Goal: Task Accomplishment & Management: Manage account settings

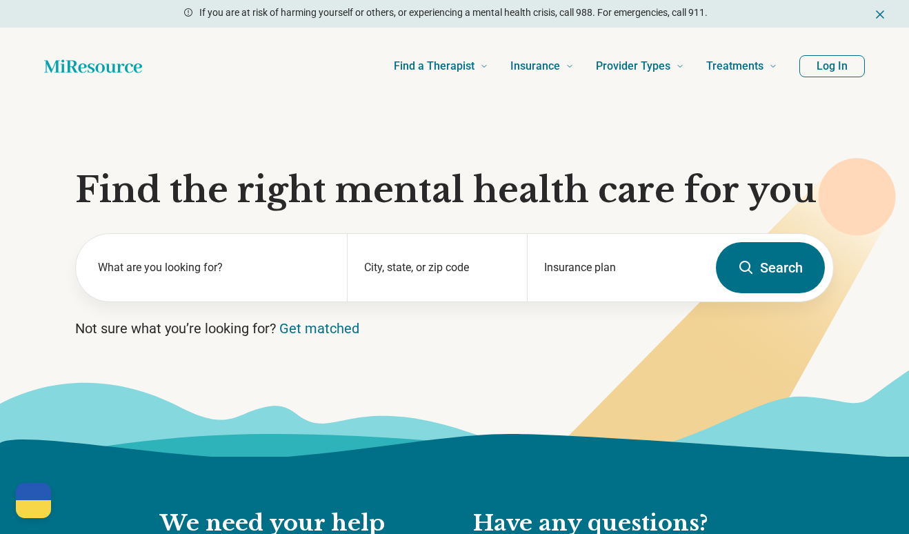
click at [835, 71] on button "Log In" at bounding box center [833, 66] width 66 height 22
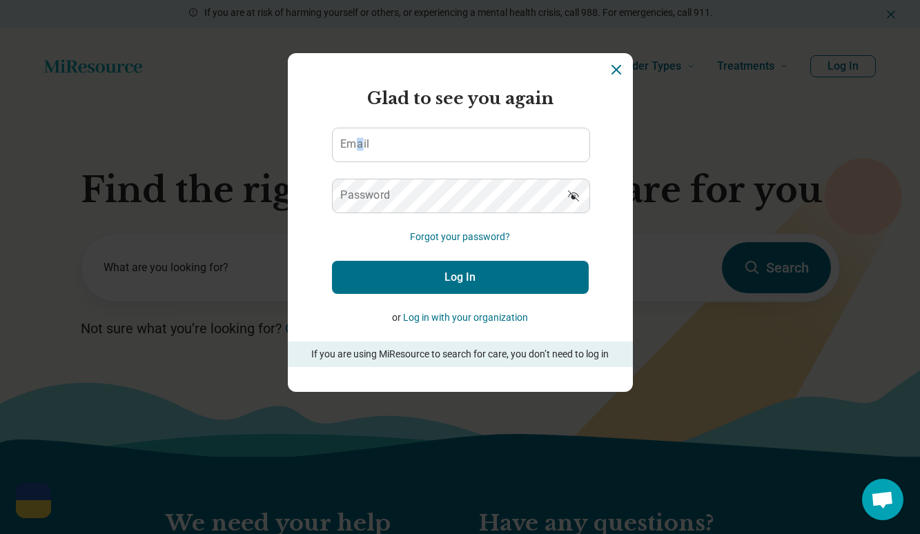
click at [354, 144] on label "Email" at bounding box center [354, 144] width 29 height 11
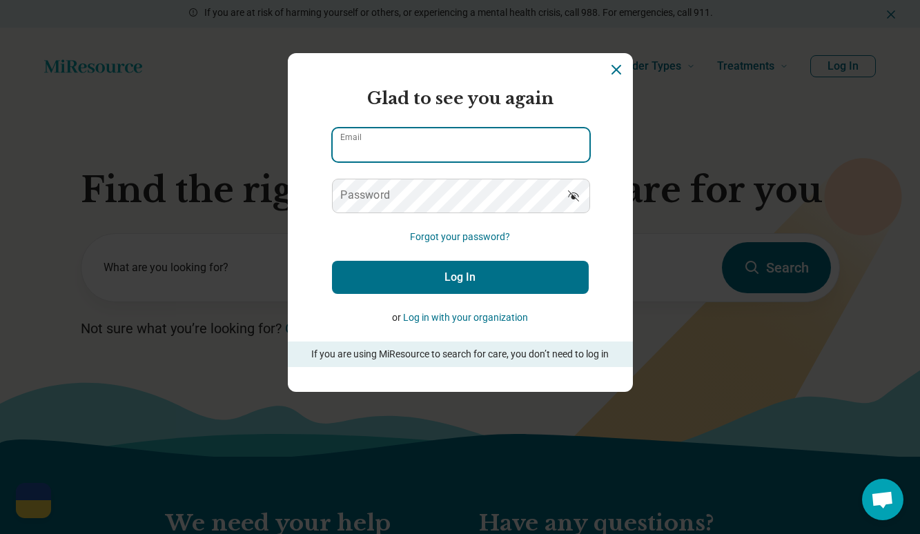
click at [377, 130] on input "Email" at bounding box center [461, 144] width 257 height 33
type input "**********"
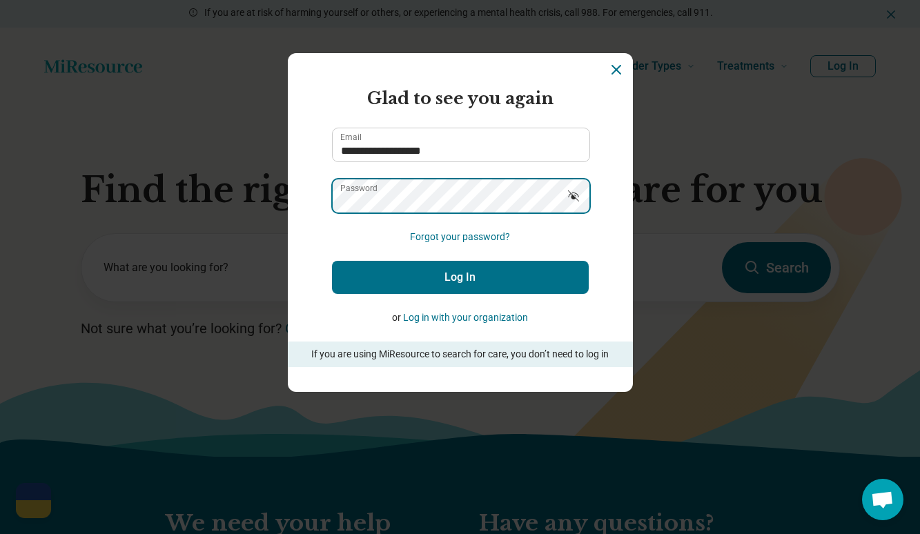
click at [332, 261] on button "Log In" at bounding box center [460, 277] width 257 height 33
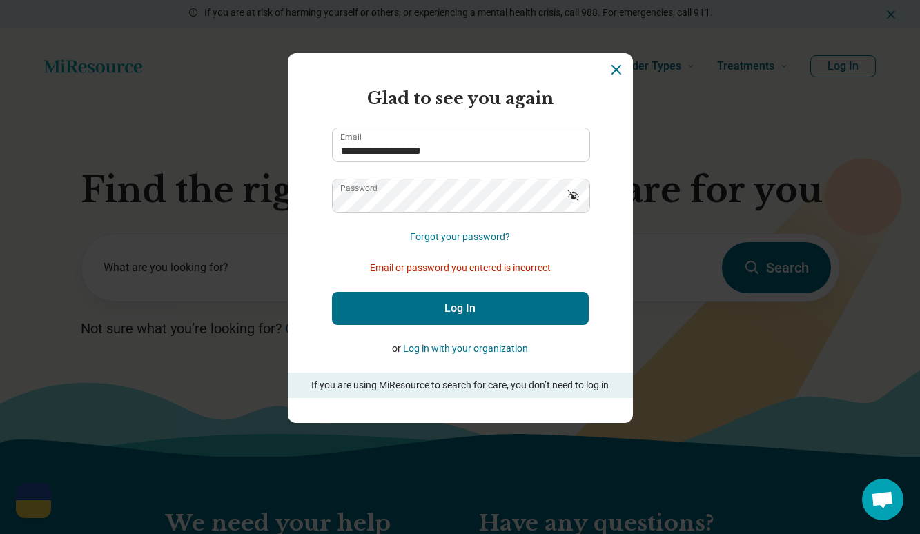
click at [613, 72] on icon "Dismiss" at bounding box center [616, 70] width 8 height 8
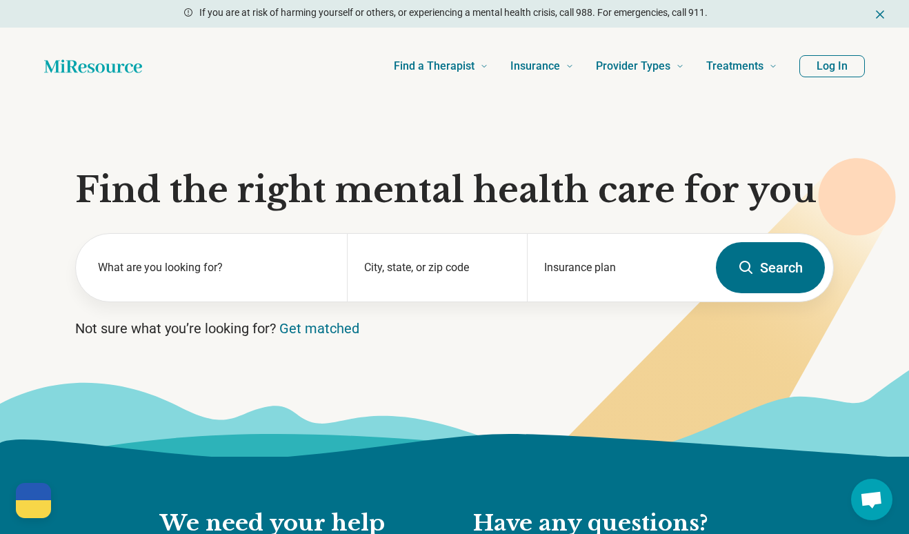
click at [51, 90] on header "Find a Therapist Mental Health Conditions [MEDICAL_DATA] Anxiety [MEDICAL_DATA]…" at bounding box center [454, 66] width 865 height 55
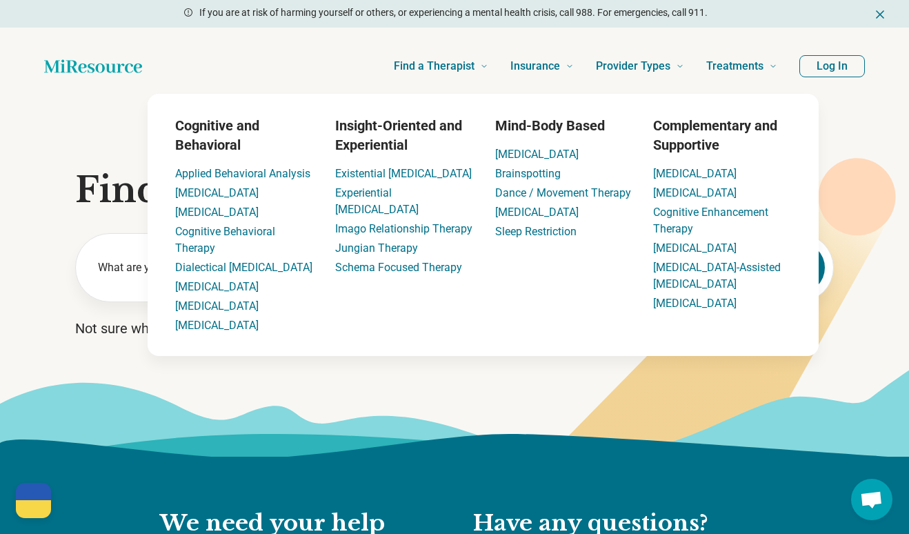
click at [838, 65] on button "Log In" at bounding box center [833, 66] width 66 height 22
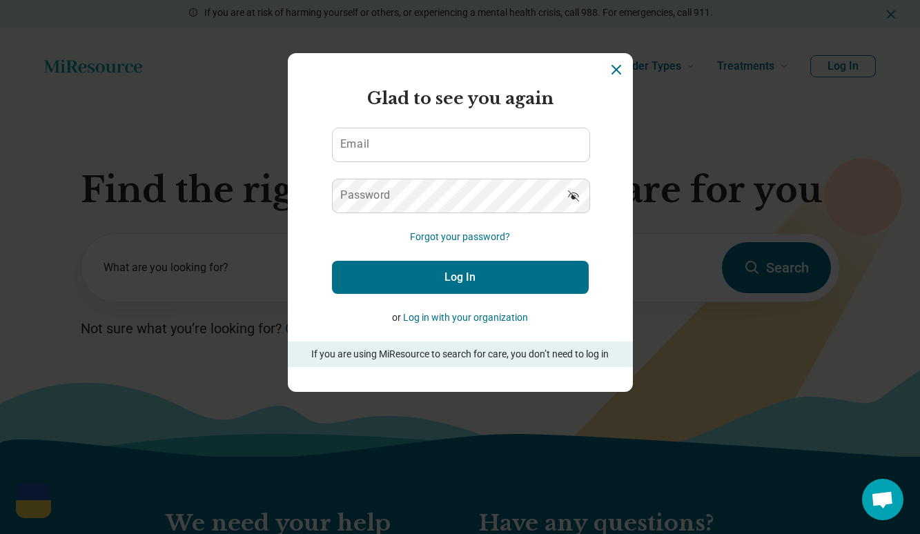
click at [357, 147] on label "Email" at bounding box center [354, 144] width 29 height 11
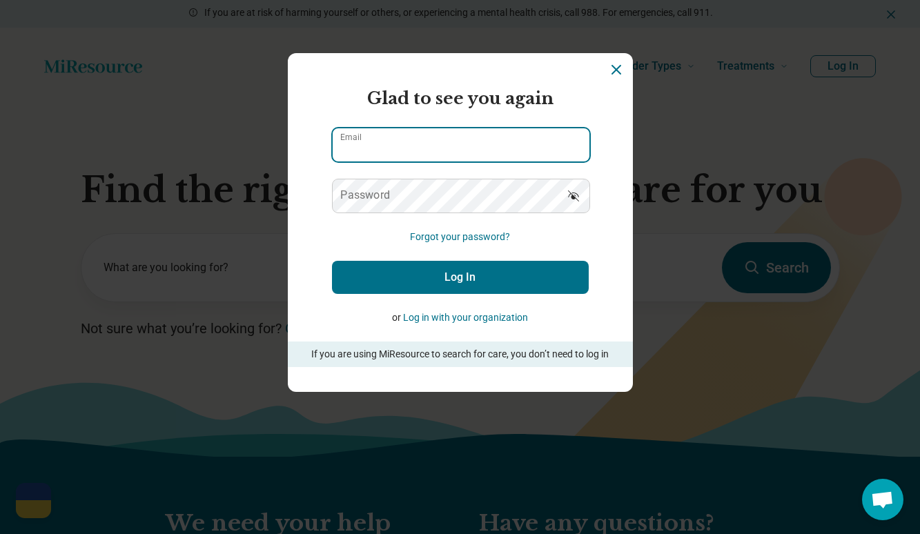
click at [357, 147] on input "Email" at bounding box center [461, 144] width 257 height 33
type input "**********"
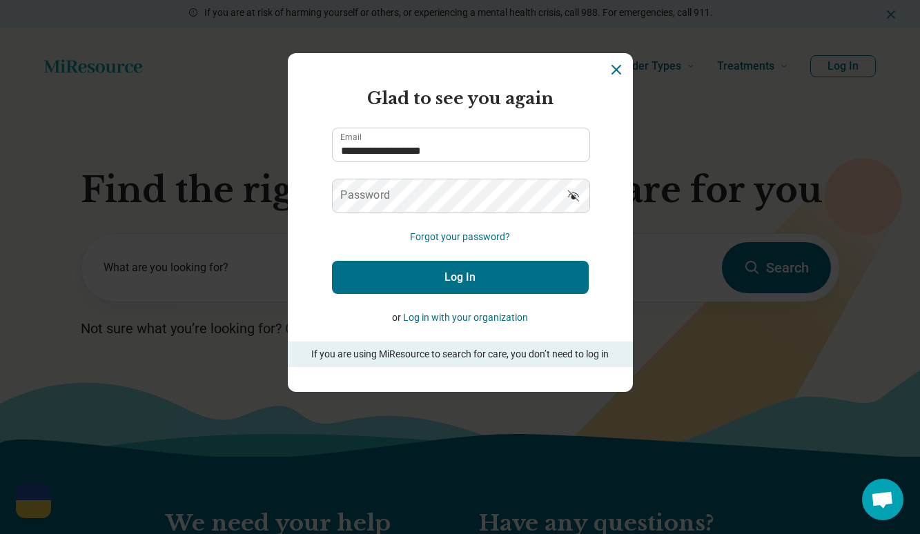
click at [567, 198] on icon "Show password" at bounding box center [574, 196] width 14 height 14
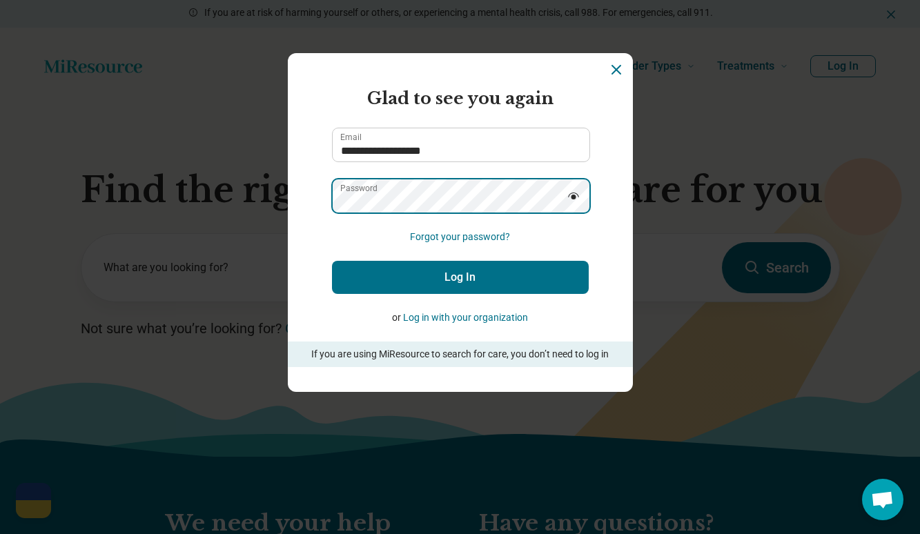
click at [332, 261] on button "Log In" at bounding box center [460, 277] width 257 height 33
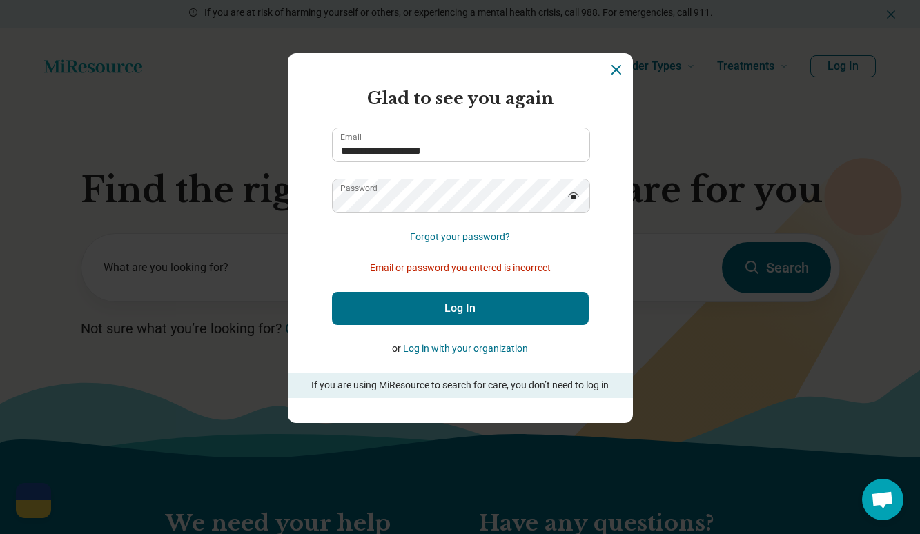
click at [459, 237] on button "Forgot your password?" at bounding box center [460, 237] width 100 height 14
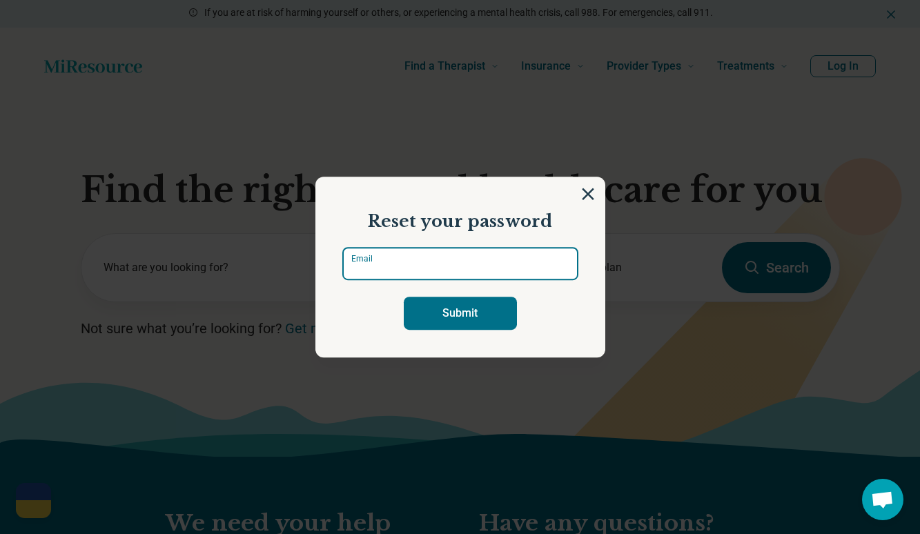
click at [458, 262] on input "Email" at bounding box center [460, 263] width 236 height 33
type input "**********"
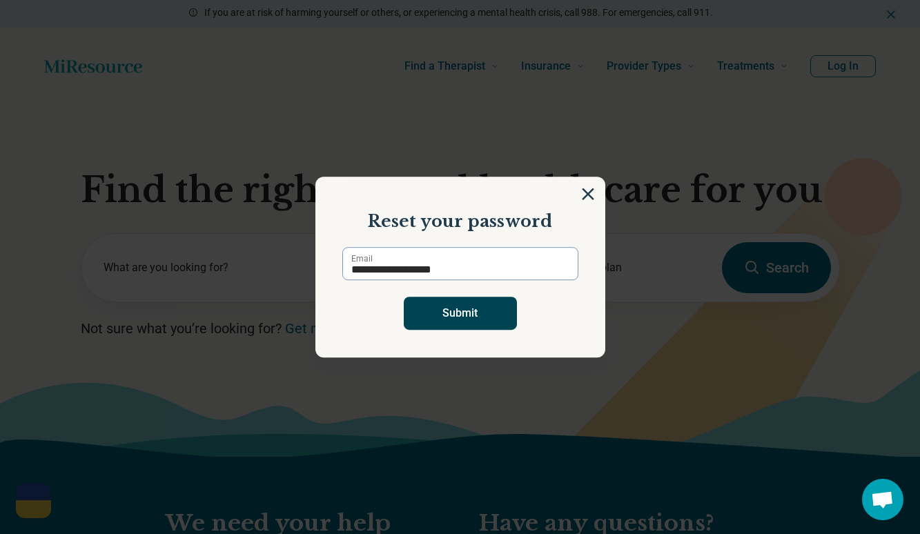
click at [440, 319] on button "Submit" at bounding box center [460, 313] width 113 height 33
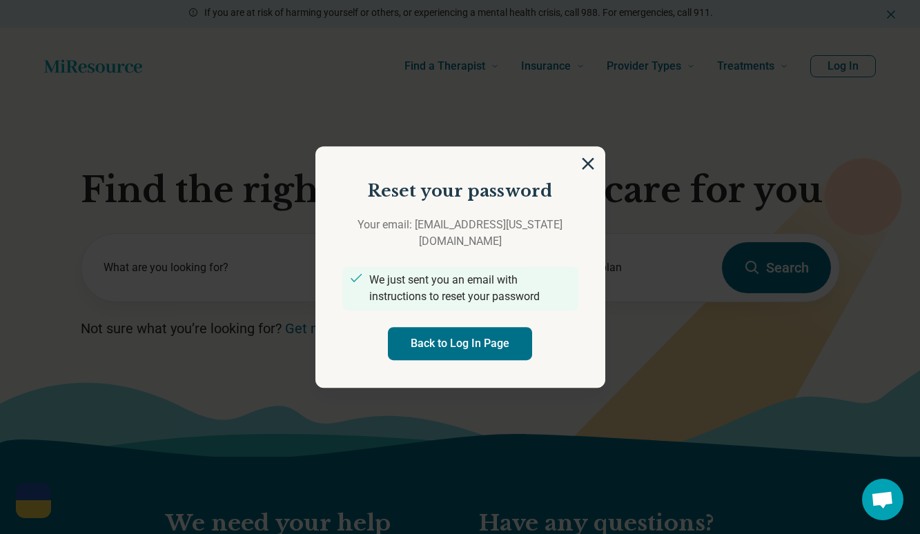
drag, startPoint x: 440, startPoint y: 319, endPoint x: 275, endPoint y: 420, distance: 193.3
click at [275, 420] on div "Reset your password Your email: [EMAIL_ADDRESS][US_STATE][DOMAIN_NAME] We just …" at bounding box center [460, 267] width 920 height 534
click at [504, 337] on button "Back to Log In Page" at bounding box center [460, 343] width 144 height 33
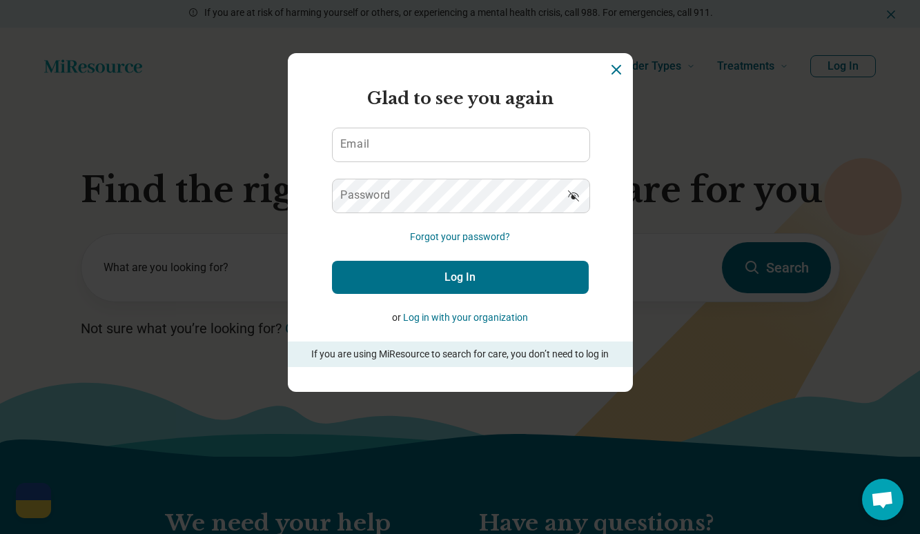
click at [608, 70] on icon "Dismiss" at bounding box center [616, 69] width 17 height 17
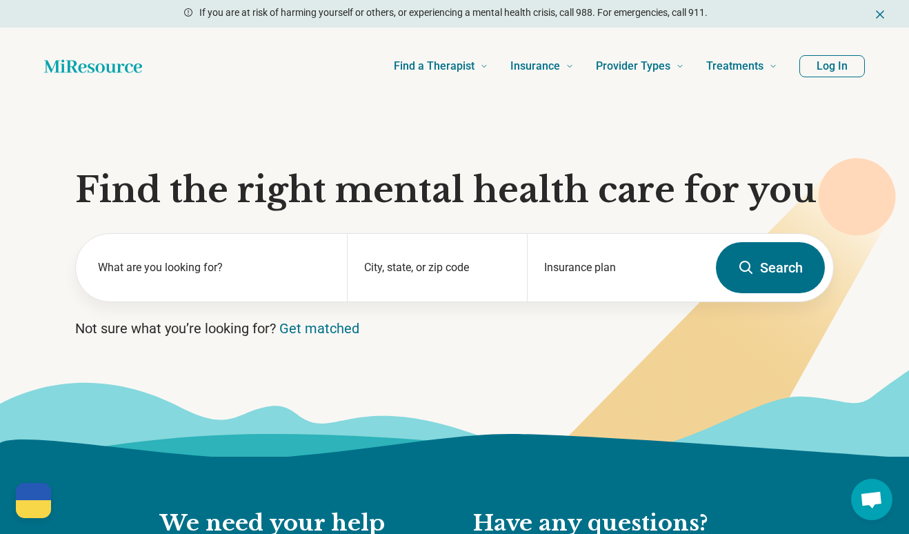
click at [860, 64] on button "Log In" at bounding box center [833, 66] width 66 height 22
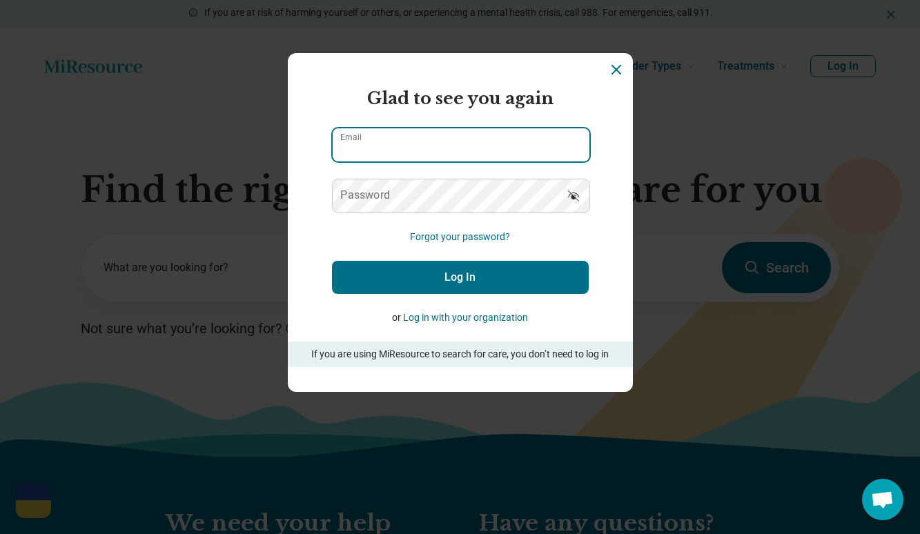
click at [532, 152] on input "Email" at bounding box center [461, 144] width 257 height 33
type input "**********"
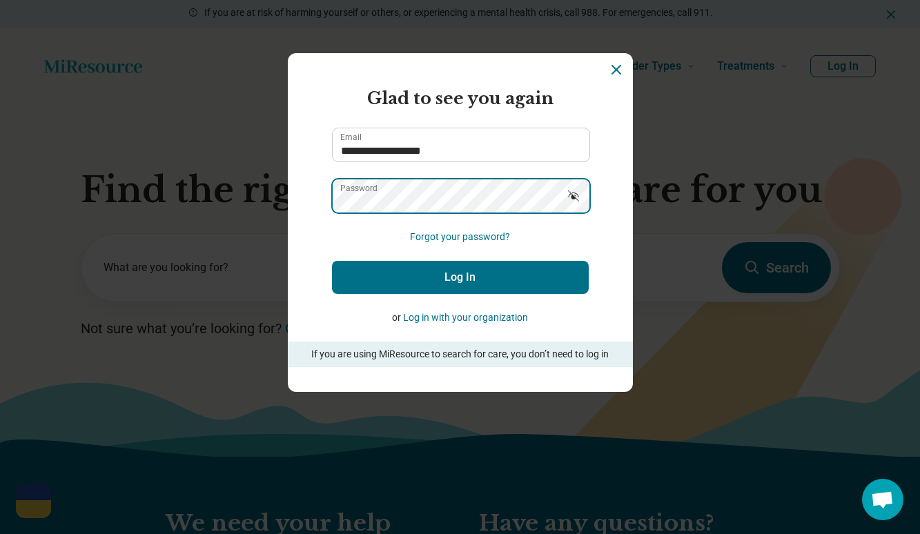
click at [332, 261] on button "Log In" at bounding box center [460, 277] width 257 height 33
